Goal: Information Seeking & Learning: Compare options

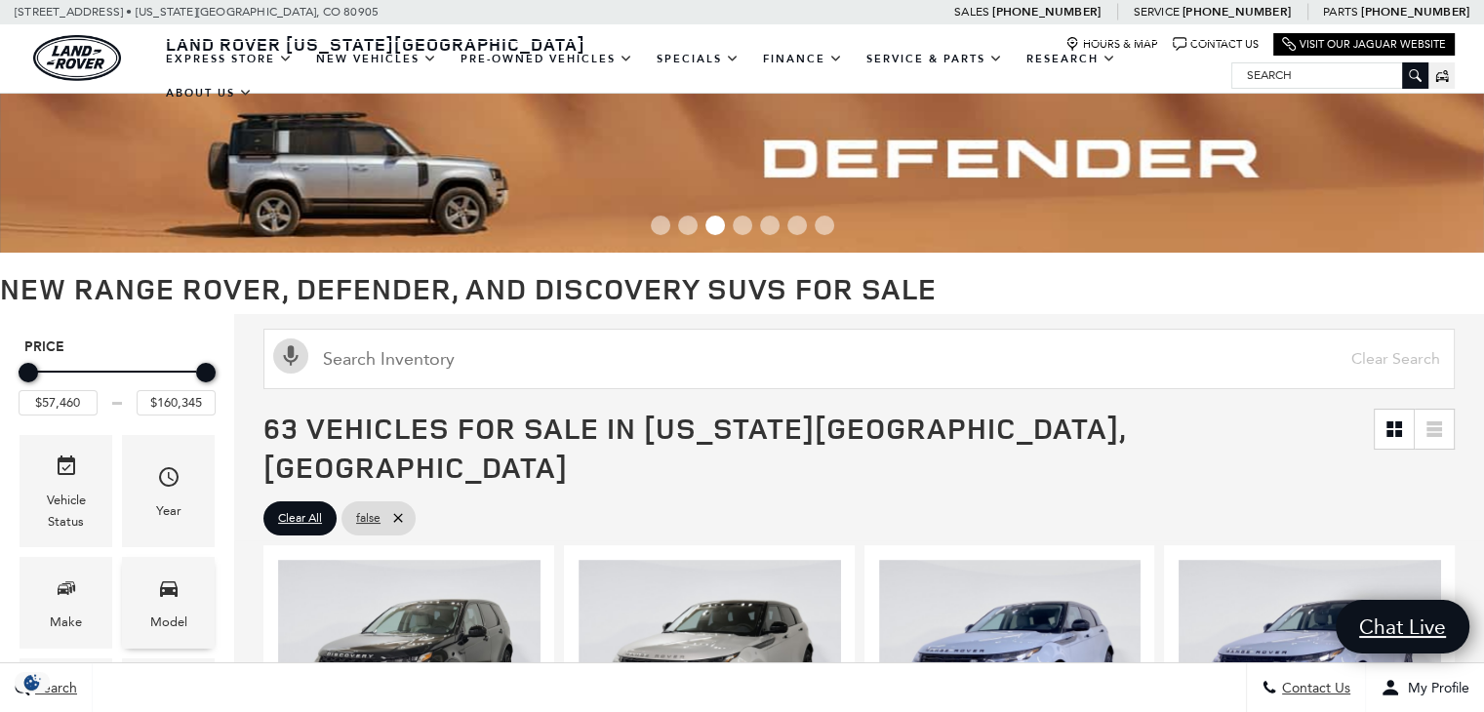
click at [175, 583] on icon "Model" at bounding box center [169, 590] width 18 height 16
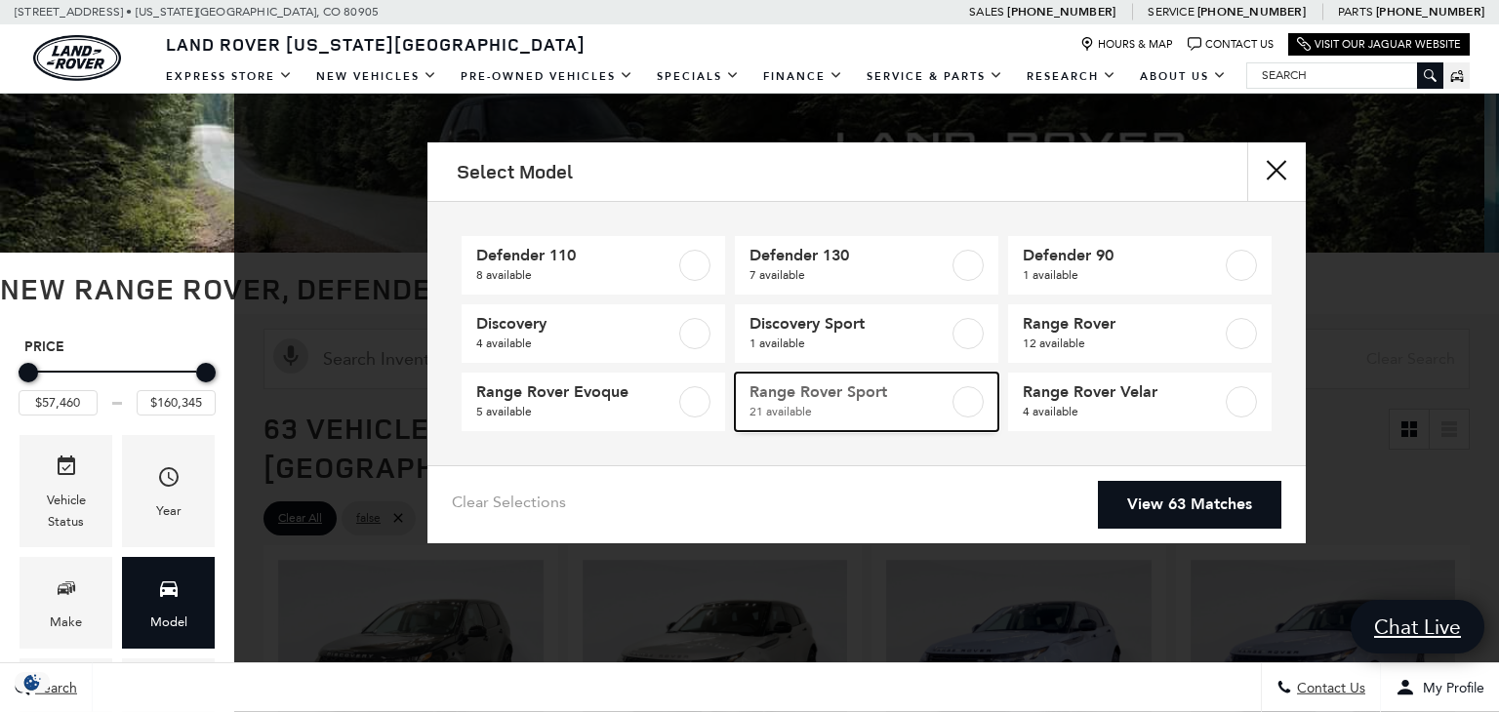
click at [862, 397] on span "Range Rover Sport" at bounding box center [848, 392] width 199 height 20
type input "$88,075"
type input "$126,490"
checkbox input "true"
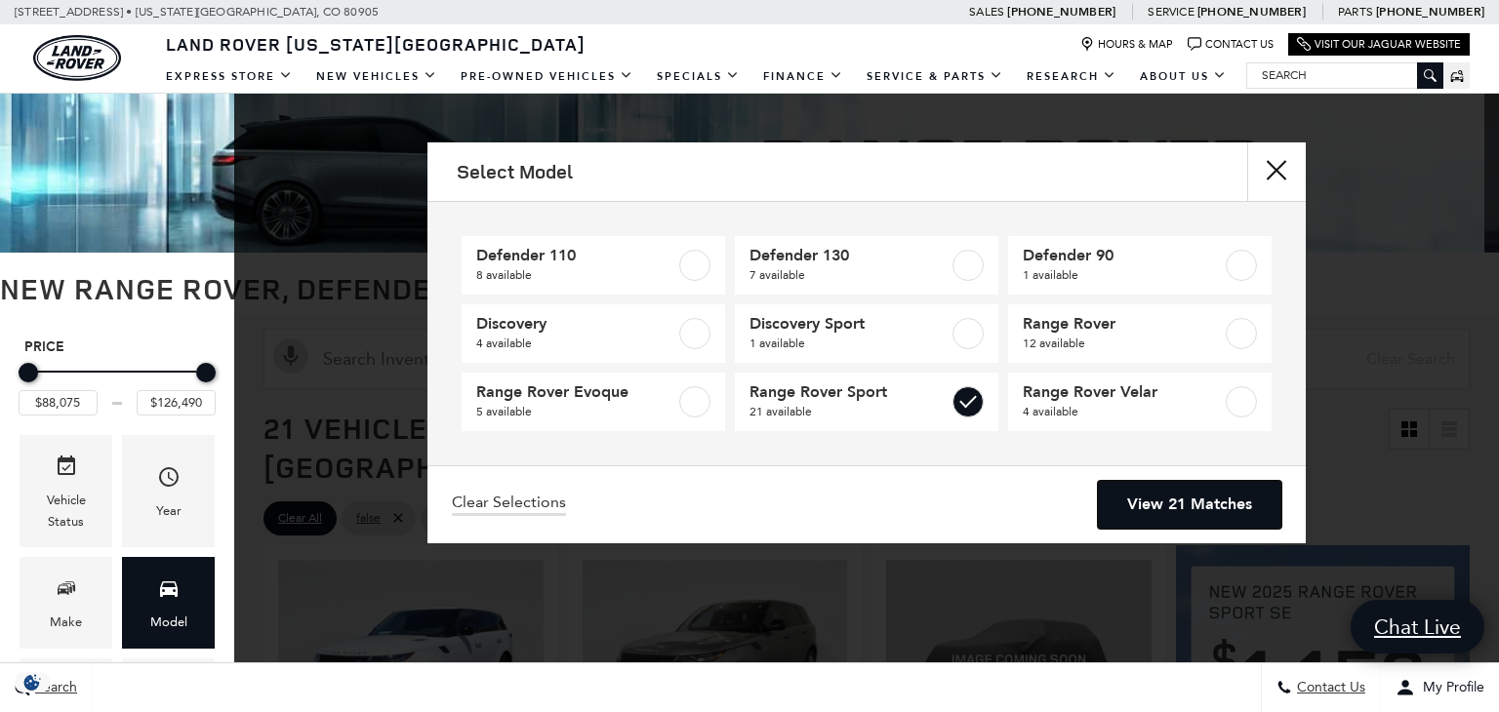
click at [1147, 501] on link "View 21 Matches" at bounding box center [1189, 505] width 183 height 48
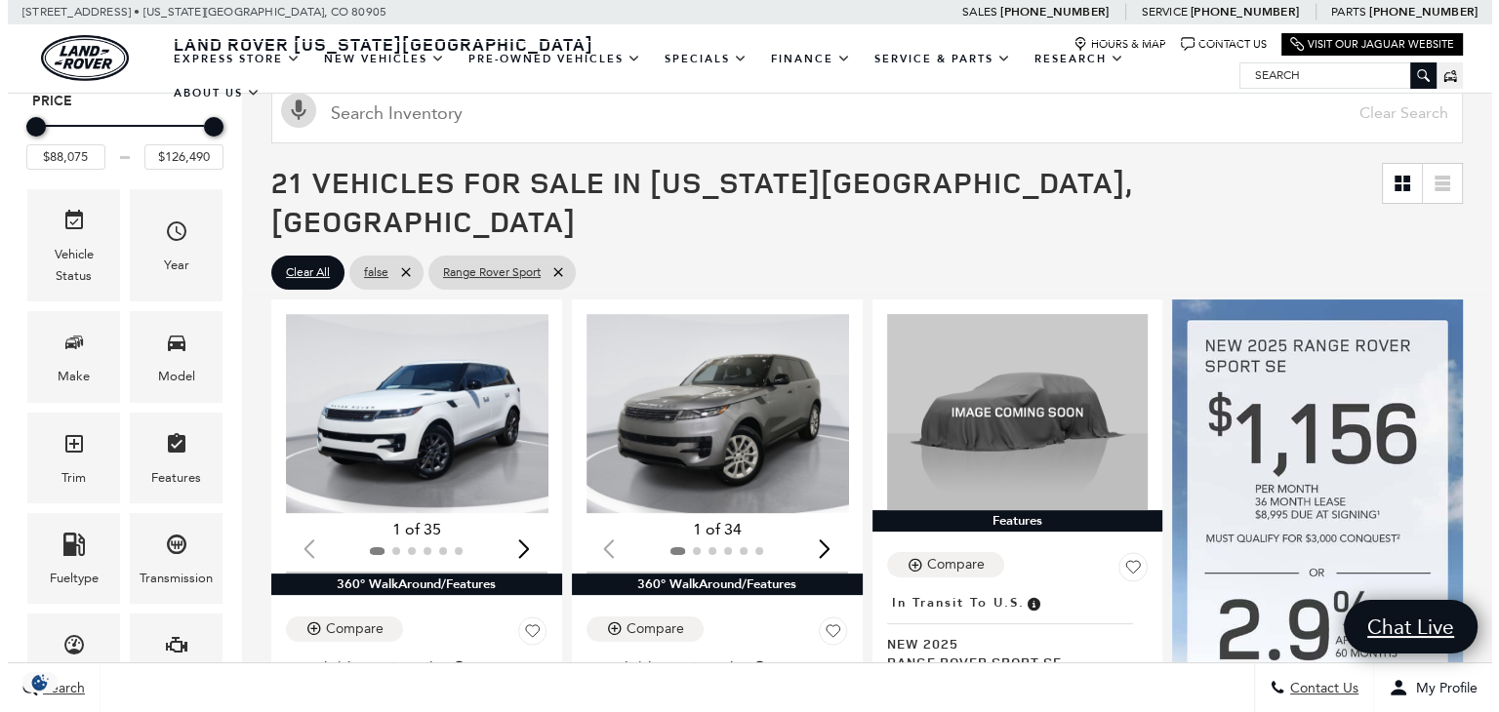
scroll to position [356, 0]
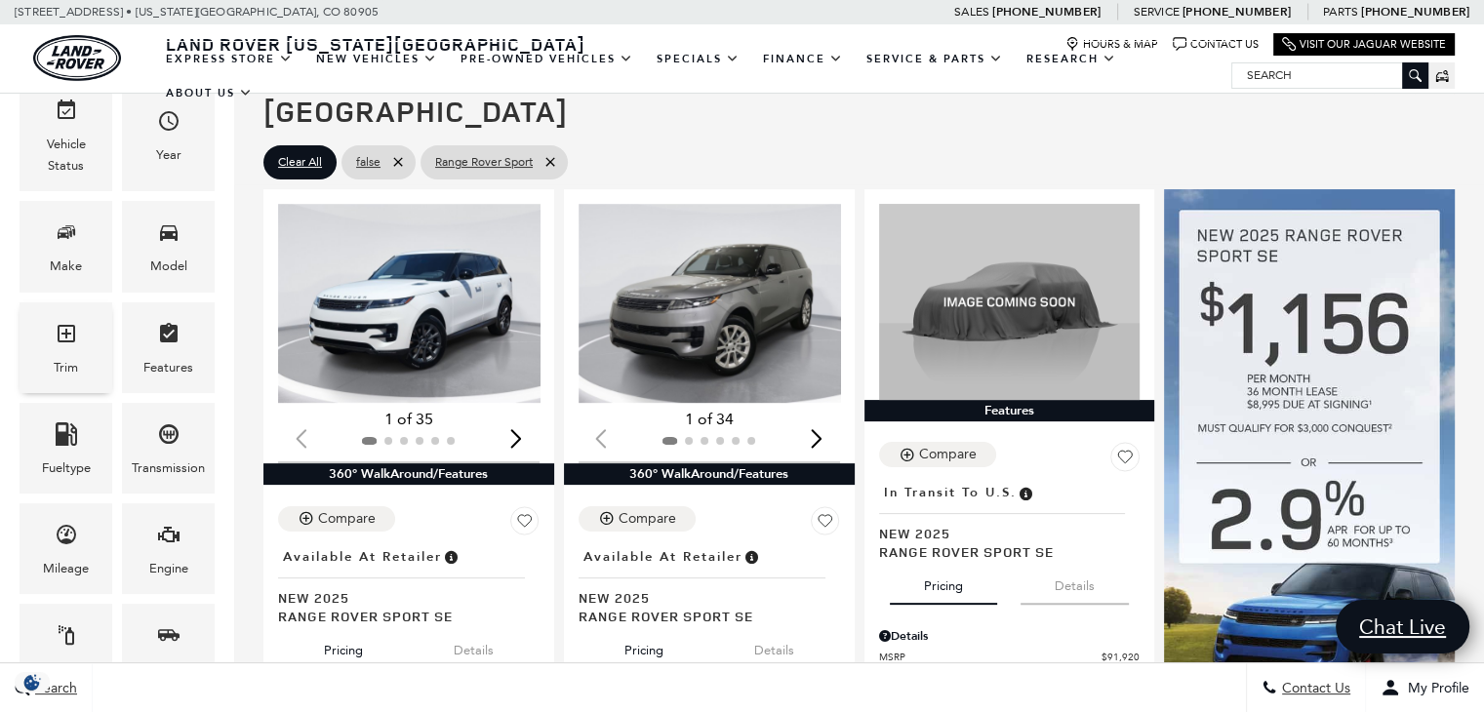
click at [59, 341] on icon "Trim" at bounding box center [66, 333] width 23 height 23
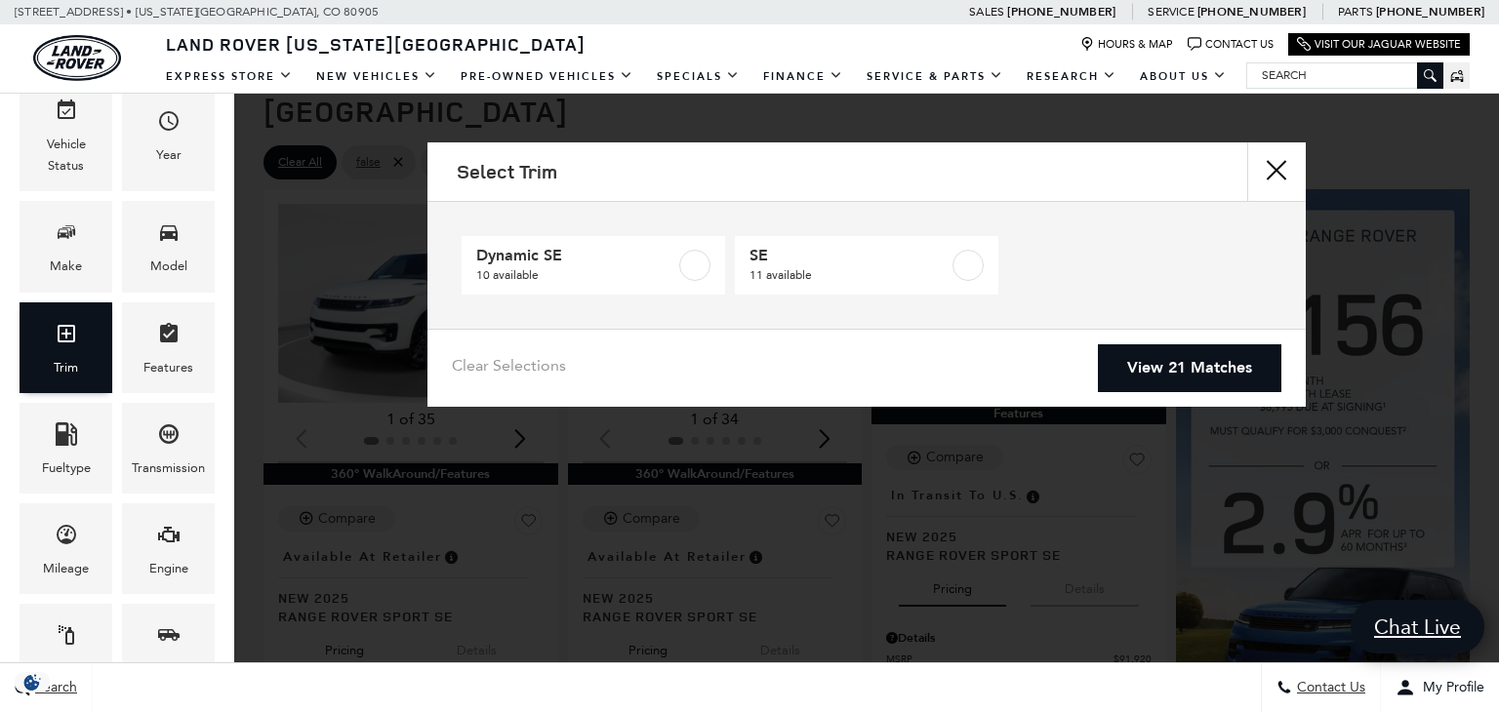
click at [59, 341] on icon "Trim" at bounding box center [66, 333] width 23 height 23
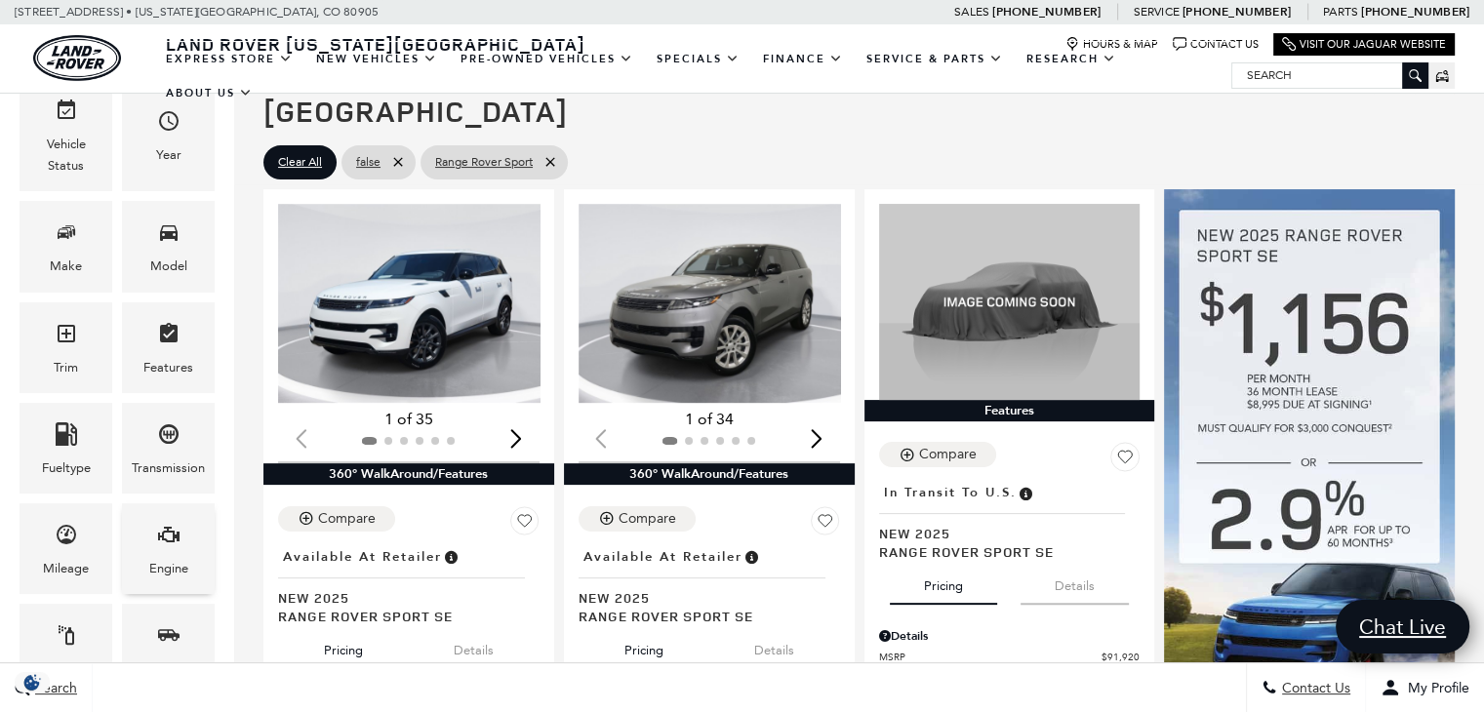
click at [179, 558] on div "Engine" at bounding box center [168, 568] width 39 height 21
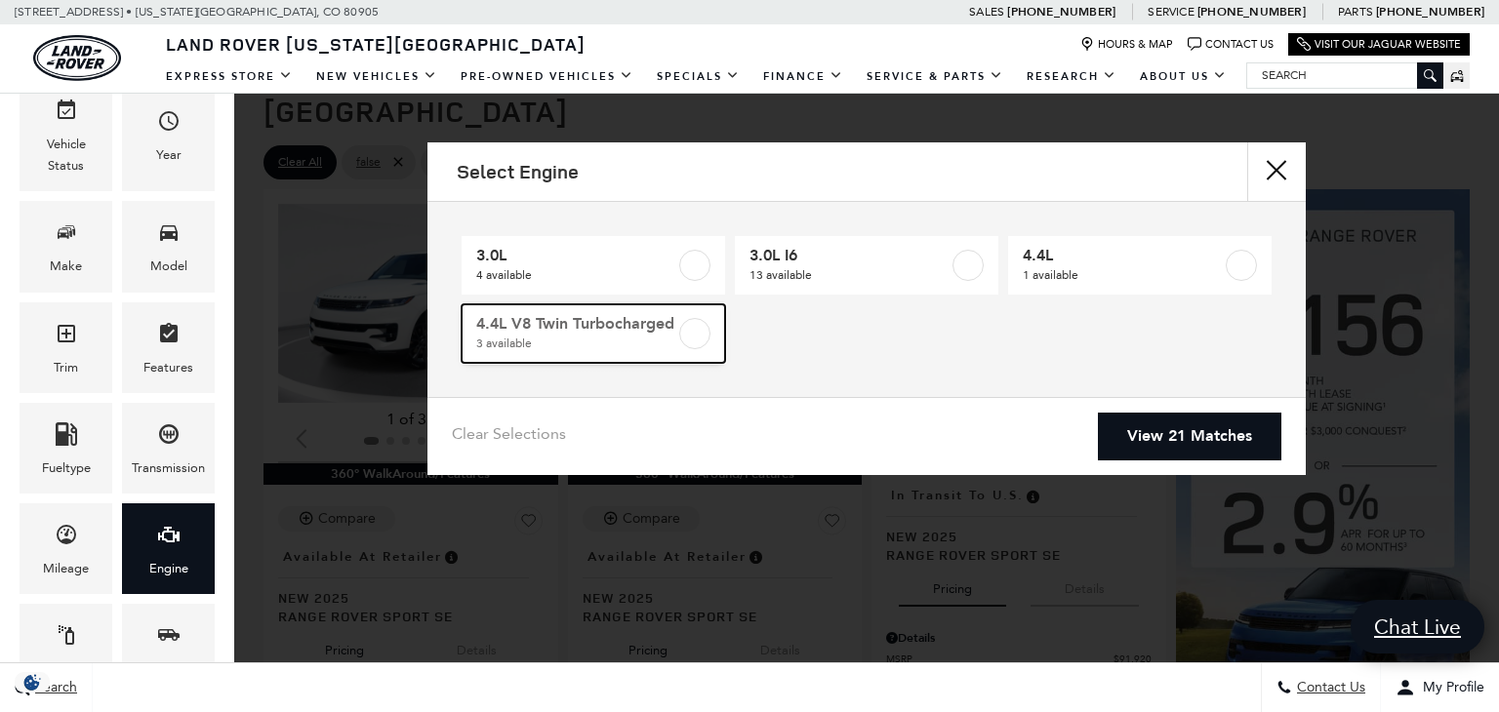
click at [703, 334] on label at bounding box center [694, 333] width 31 height 31
type input "$121,735"
checkbox input "true"
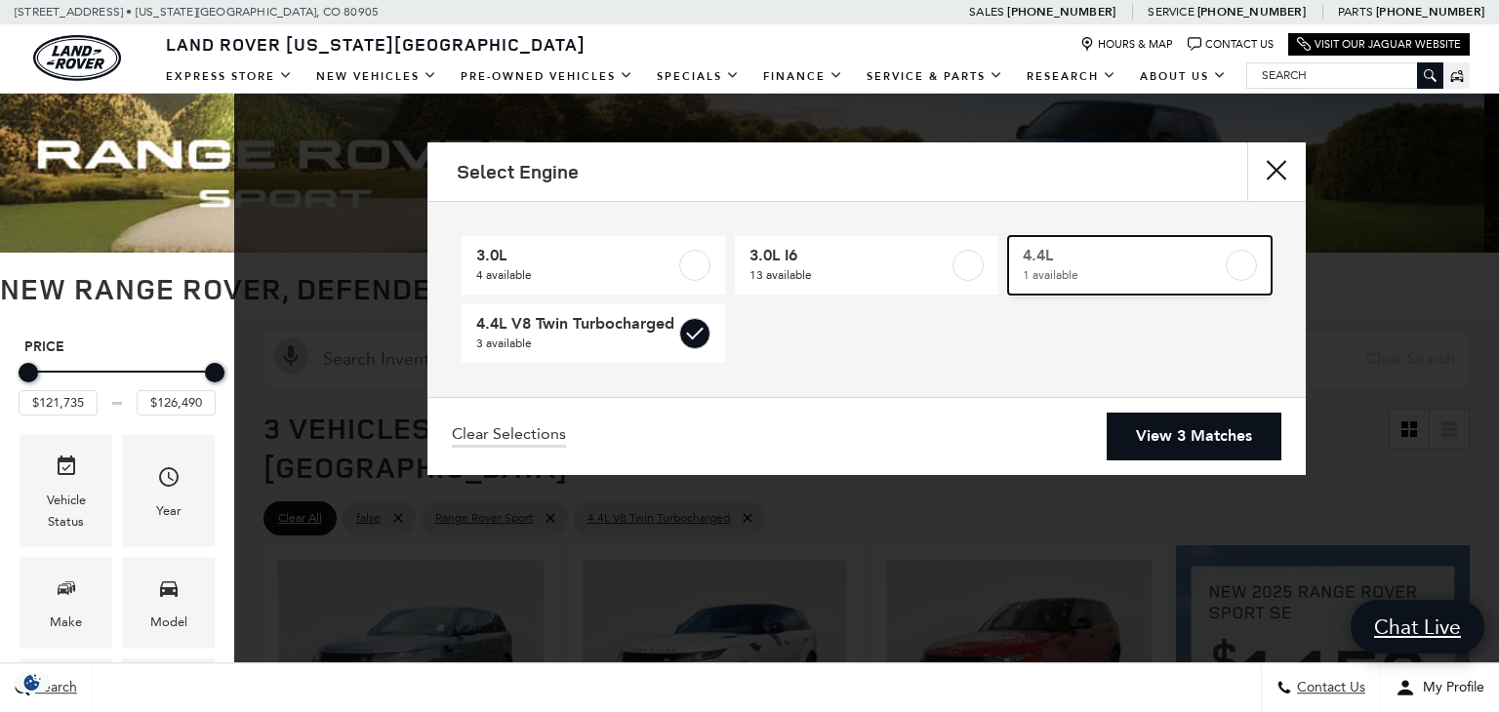
click at [1237, 273] on label at bounding box center [1240, 265] width 31 height 31
checkbox input "true"
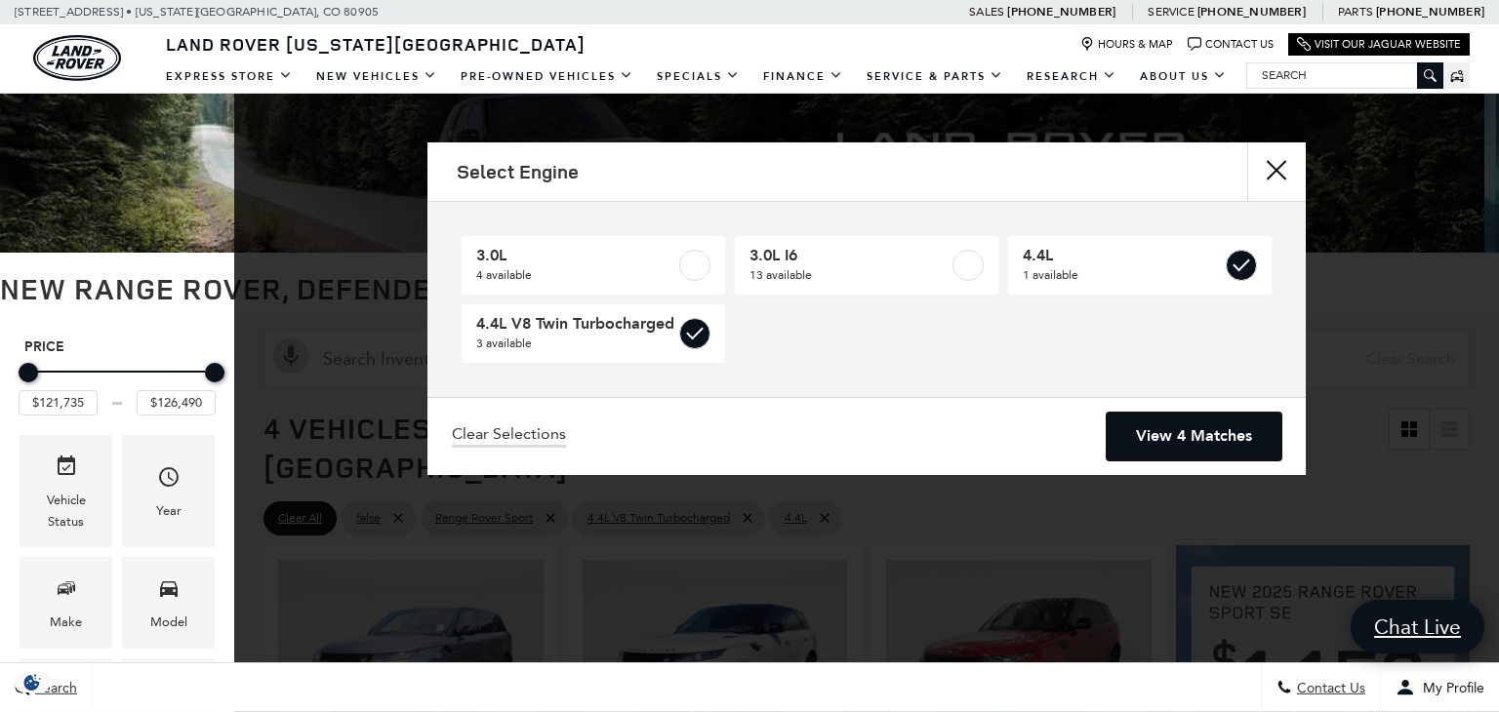
click at [1168, 430] on link "View 4 Matches" at bounding box center [1193, 437] width 175 height 48
